Goal: Information Seeking & Learning: Learn about a topic

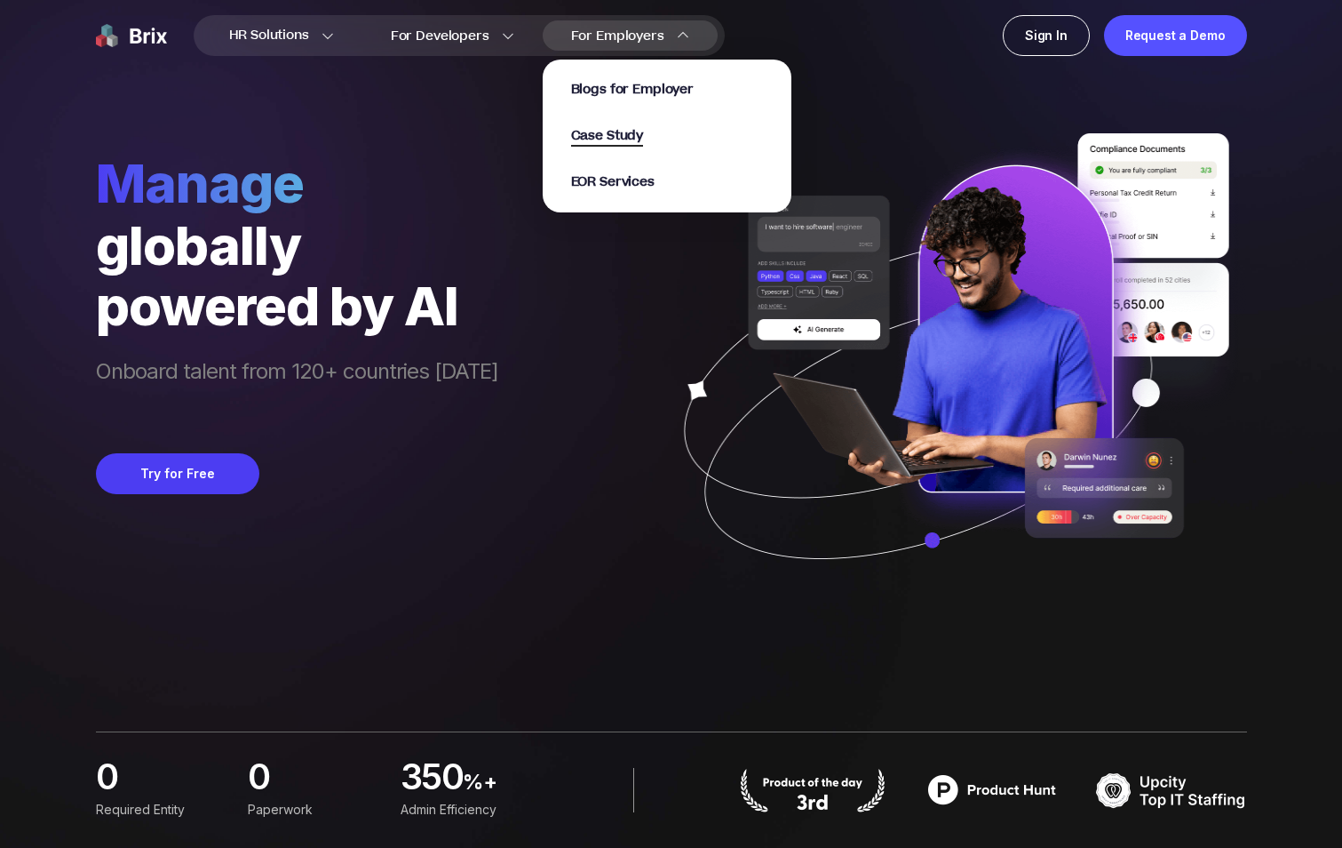
click at [609, 139] on span "Case Study" at bounding box center [607, 136] width 73 height 20
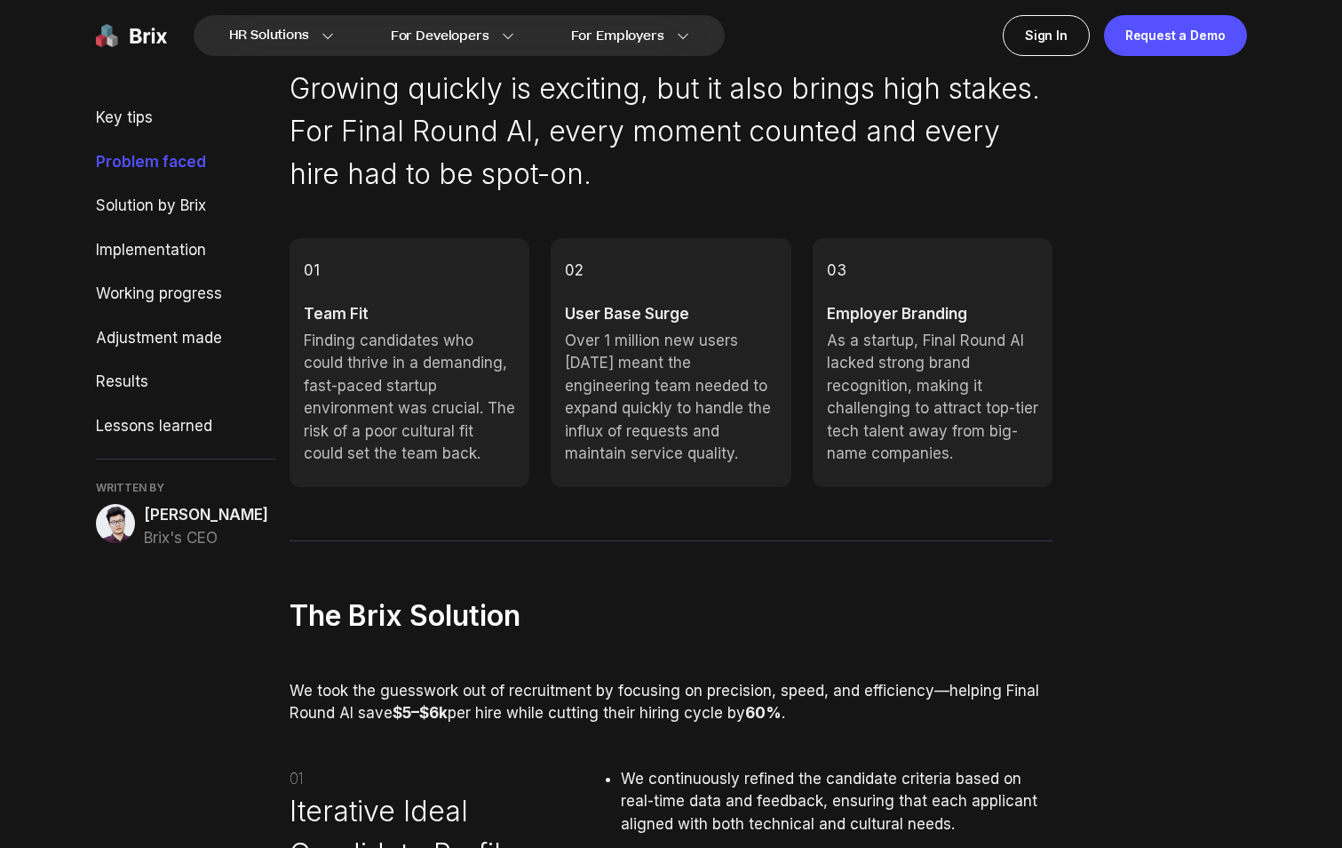
scroll to position [1333, 0]
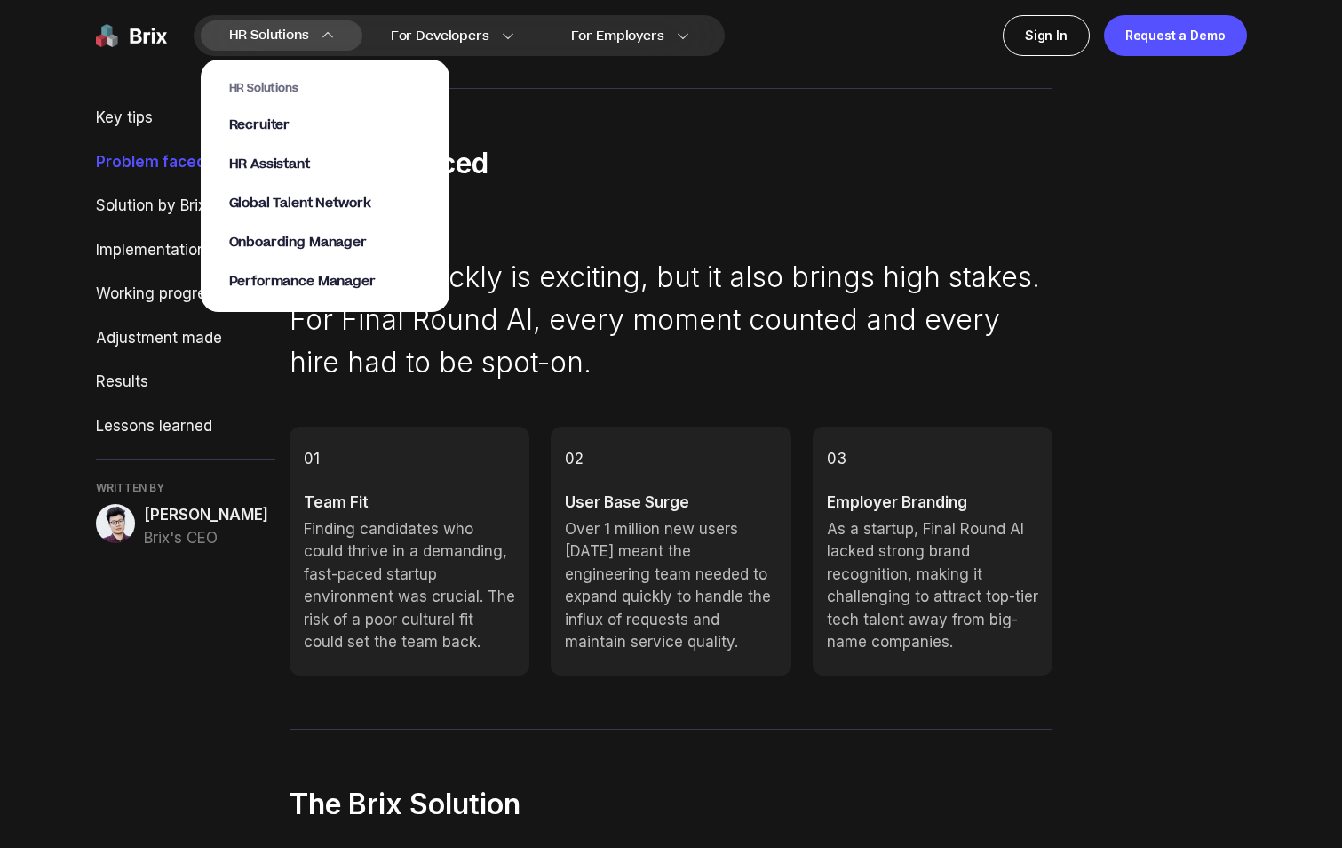
click at [290, 123] on link "Recruiter" at bounding box center [325, 125] width 192 height 18
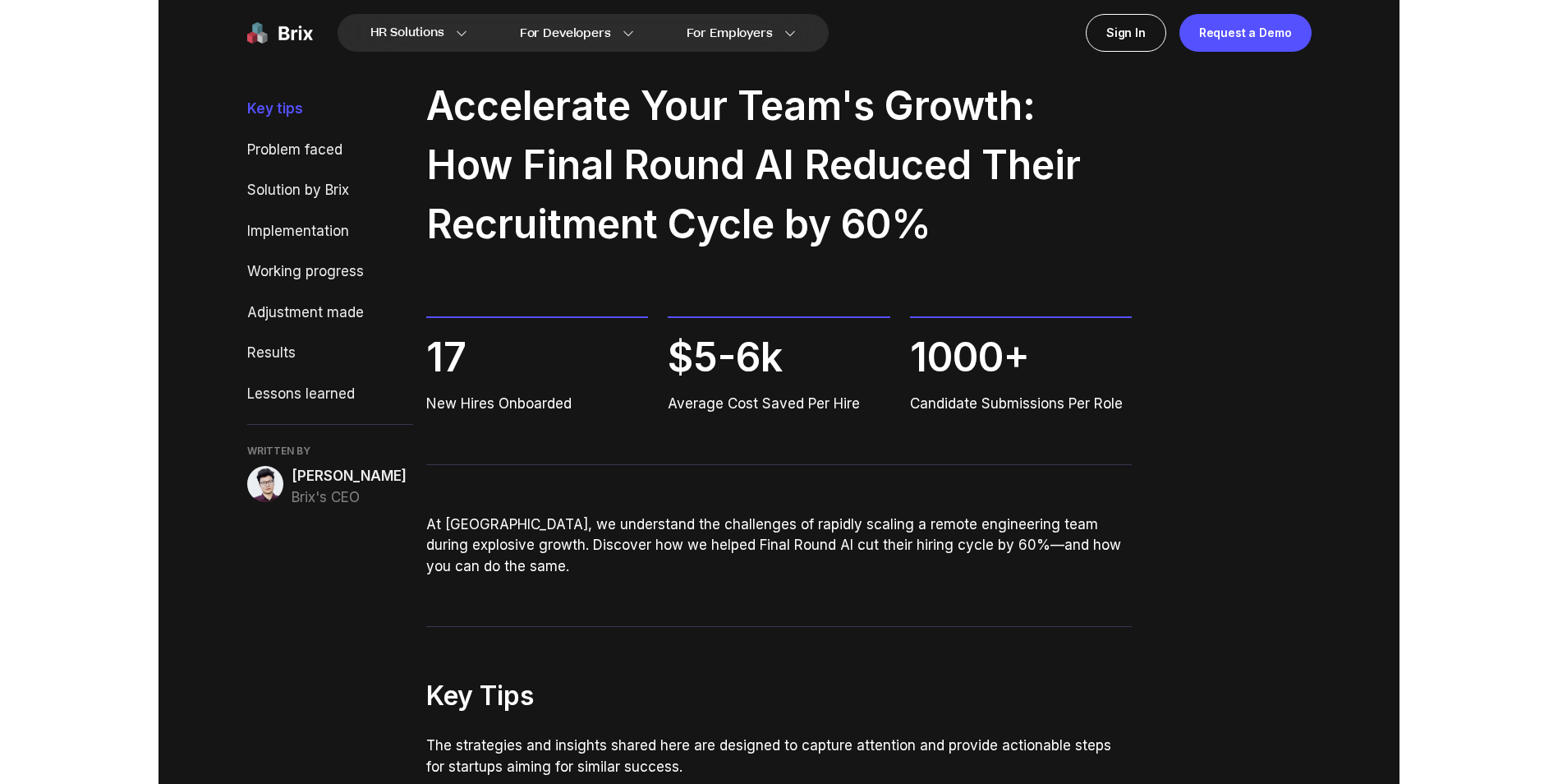
scroll to position [0, 0]
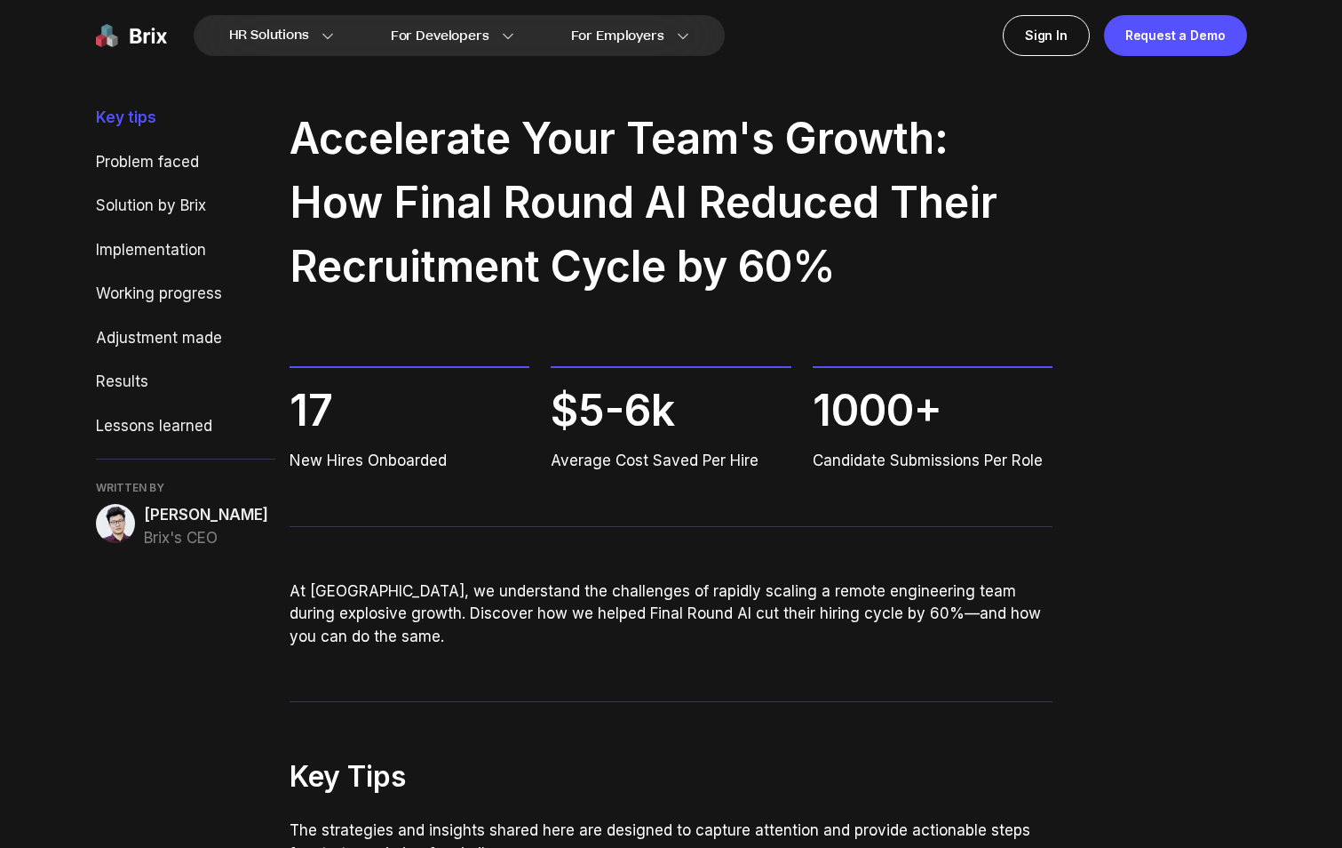
click at [513, 286] on h2 "Accelerate Your Team's Growth: How Final Round AI Reduced Their Recruitment Cyc…" at bounding box center [671, 203] width 763 height 192
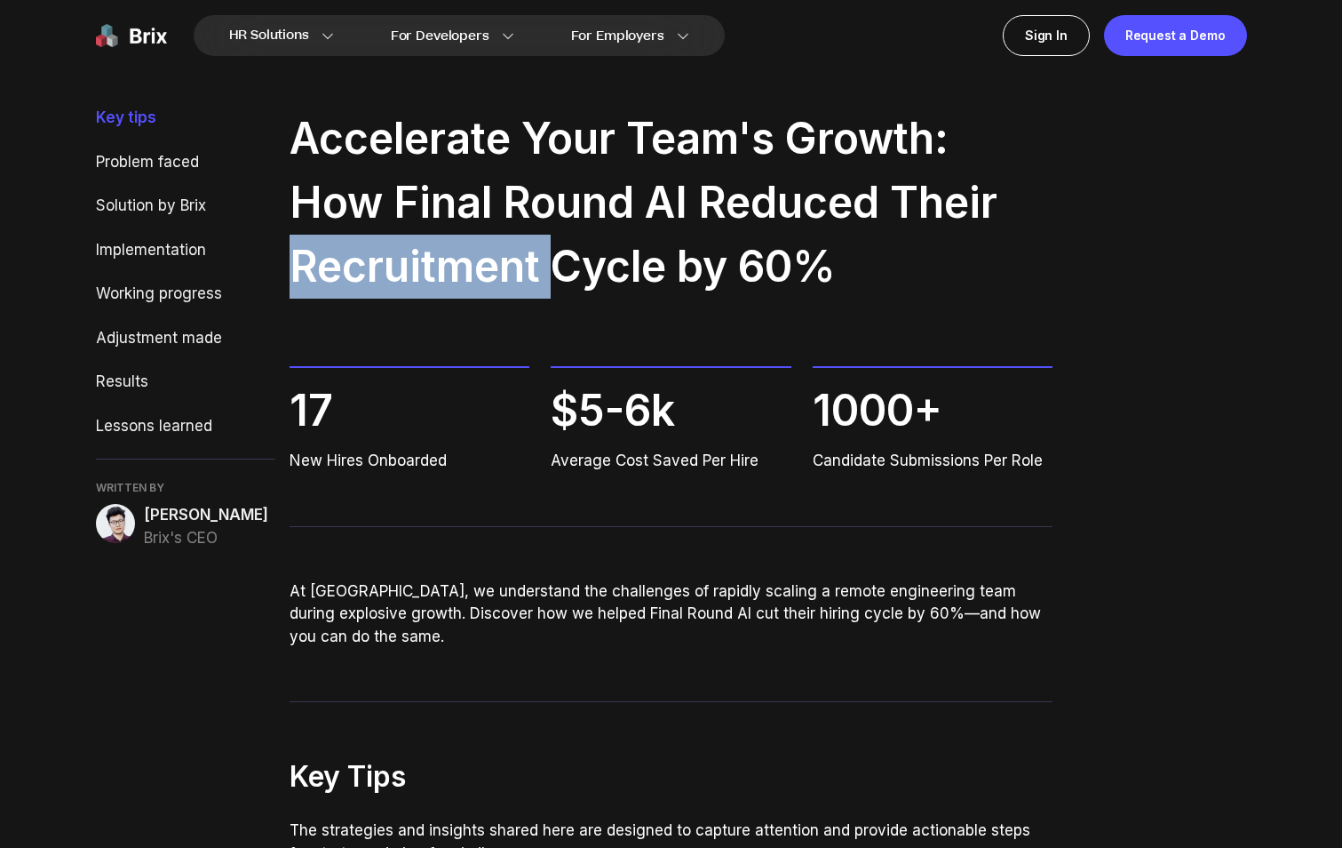
click at [512, 284] on h2 "Accelerate Your Team's Growth: How Final Round AI Reduced Their Recruitment Cyc…" at bounding box center [671, 203] width 763 height 192
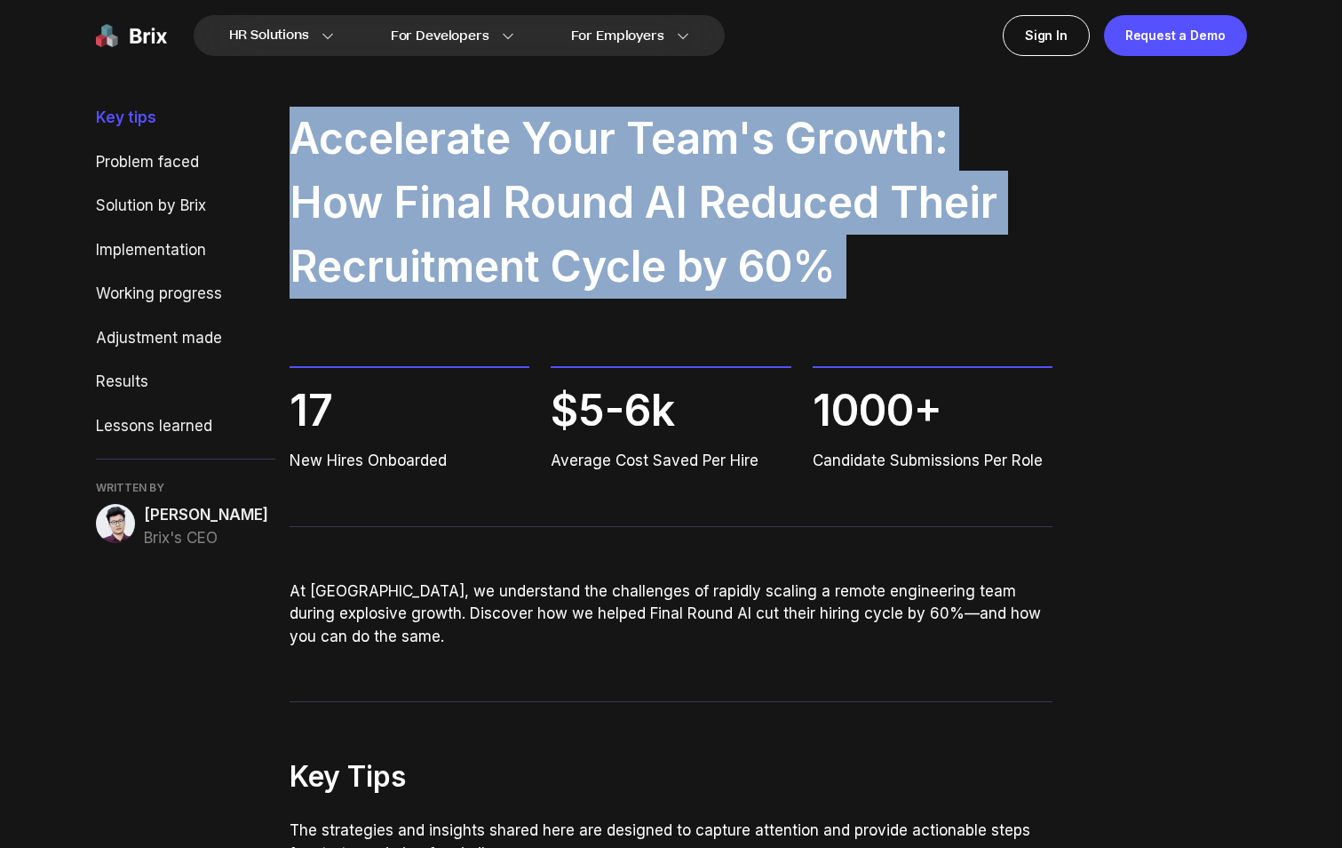
click at [512, 284] on h2 "Accelerate Your Team's Growth: How Final Round AI Reduced Their Recruitment Cyc…" at bounding box center [671, 203] width 763 height 192
